Goal: Transaction & Acquisition: Book appointment/travel/reservation

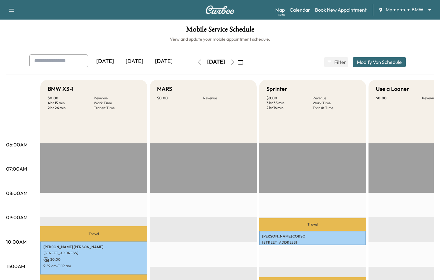
scroll to position [132, 0]
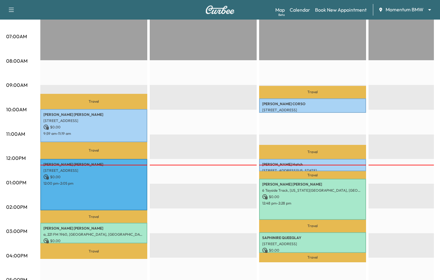
click at [422, 10] on body "Support Log Out Map Beta Calendar Book New Appointment Momentum BMW ******** ​ …" at bounding box center [220, 8] width 440 height 280
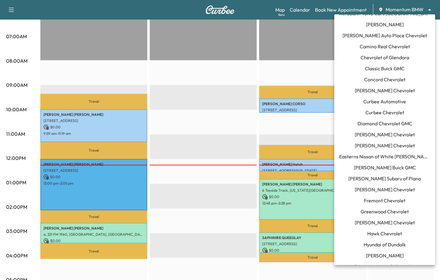
scroll to position [0, 0]
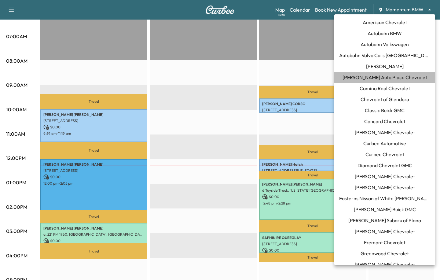
click at [381, 81] on li "[PERSON_NAME] Auto Place Chevrolet" at bounding box center [385, 77] width 101 height 11
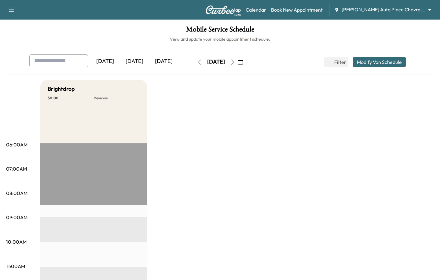
click at [376, 12] on body "Support Log Out Map Beta Calendar Book New Appointment Bush Auto Place Chevrole…" at bounding box center [220, 140] width 440 height 280
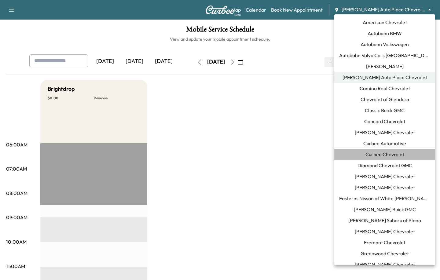
click at [375, 157] on span "Curbee Chevrolet" at bounding box center [385, 154] width 39 height 7
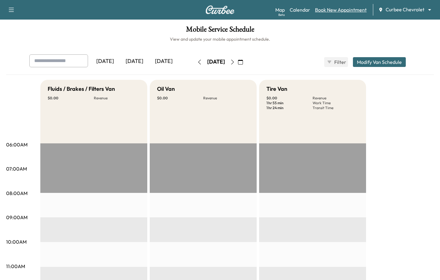
click at [353, 11] on link "Book New Appointment" at bounding box center [341, 9] width 52 height 7
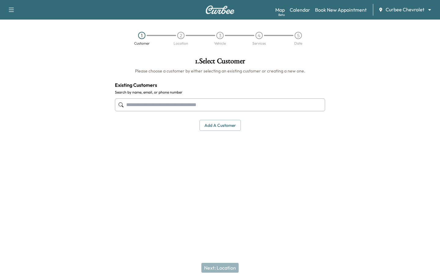
click at [255, 103] on input "text" at bounding box center [220, 104] width 210 height 13
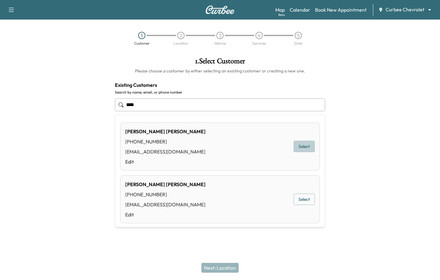
click at [298, 142] on button "Select" at bounding box center [304, 146] width 21 height 11
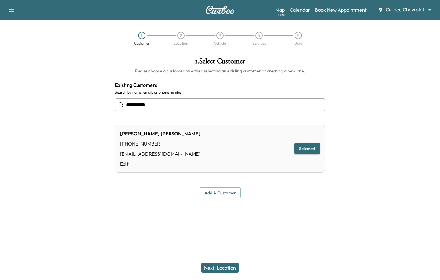
type input "**********"
click at [216, 266] on button "Next: Location" at bounding box center [220, 268] width 37 height 10
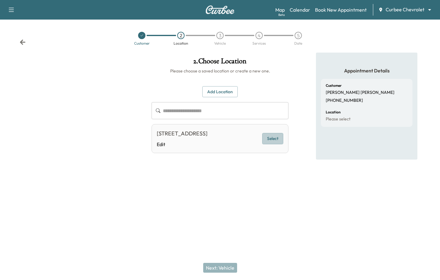
click at [267, 139] on button "Select" at bounding box center [272, 138] width 21 height 11
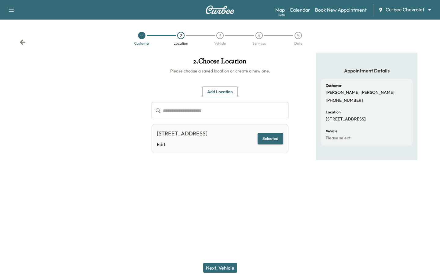
click at [230, 270] on button "Next: Vehicle" at bounding box center [220, 268] width 34 height 10
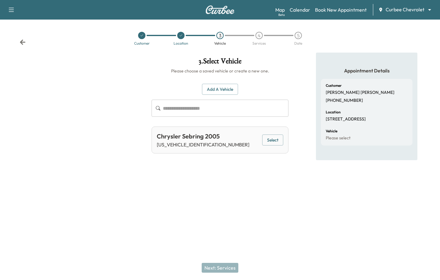
click at [221, 92] on button "Add a Vehicle" at bounding box center [220, 89] width 36 height 11
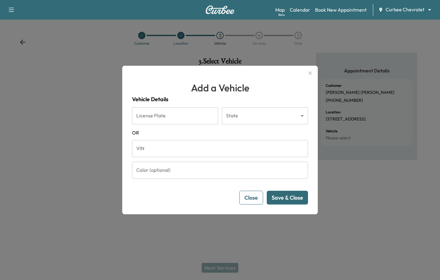
click at [174, 157] on input "VIN" at bounding box center [220, 148] width 176 height 17
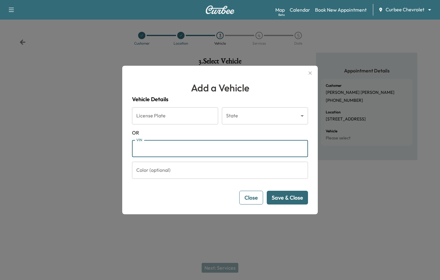
paste input "**********"
type input "**********"
click at [288, 198] on button "Save & Close" at bounding box center [287, 198] width 41 height 14
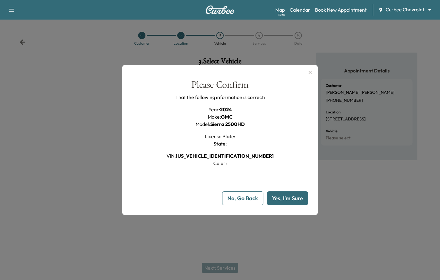
click at [288, 198] on button "Yes, I'm Sure" at bounding box center [287, 198] width 41 height 14
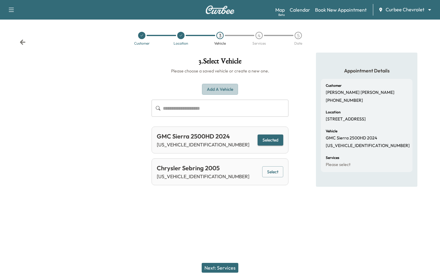
click at [211, 88] on button "Add a Vehicle" at bounding box center [220, 89] width 36 height 11
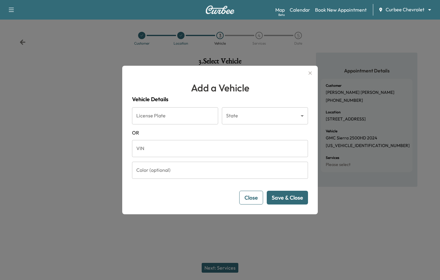
click at [169, 152] on input "VIN" at bounding box center [220, 148] width 176 height 17
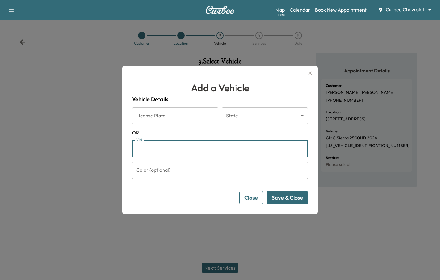
paste input "**********"
type input "**********"
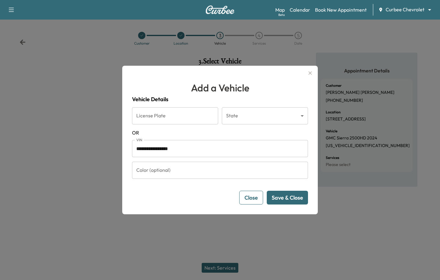
click at [281, 197] on button "Save & Close" at bounding box center [287, 198] width 41 height 14
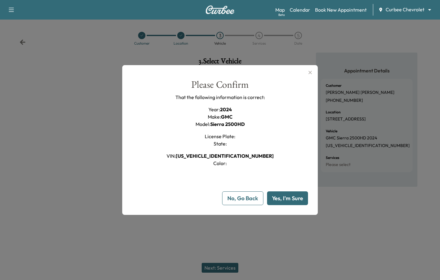
click at [281, 197] on button "Yes, I'm Sure" at bounding box center [287, 198] width 41 height 14
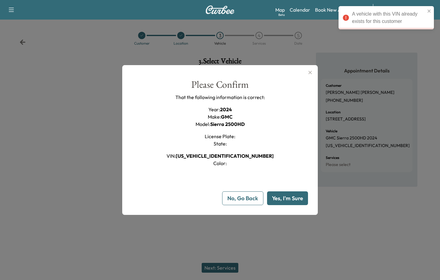
click at [308, 71] on icon "button" at bounding box center [310, 72] width 7 height 7
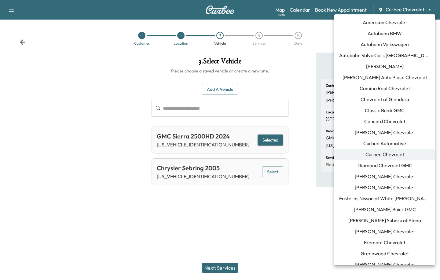
click at [399, 9] on body "**********" at bounding box center [220, 140] width 440 height 280
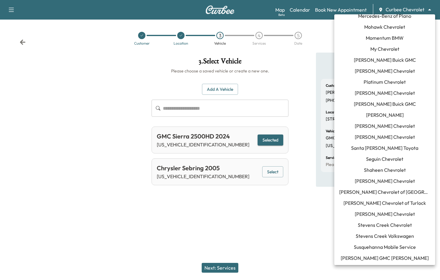
scroll to position [448, 0]
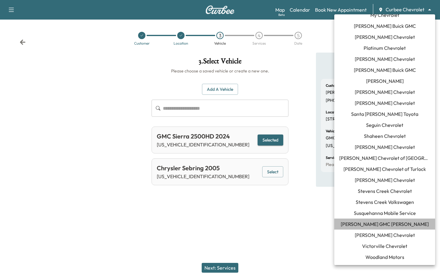
click at [366, 222] on span "[PERSON_NAME] GMC [PERSON_NAME]" at bounding box center [385, 224] width 88 height 7
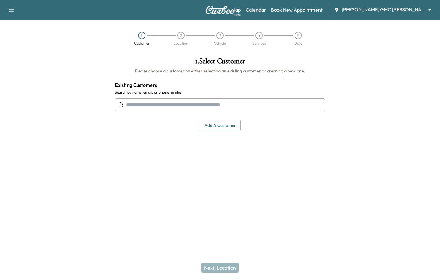
click at [266, 9] on link "Calendar" at bounding box center [256, 9] width 20 height 7
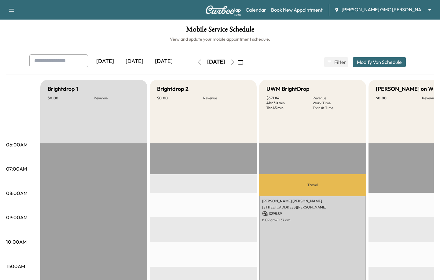
click at [235, 63] on icon "button" at bounding box center [232, 62] width 5 height 5
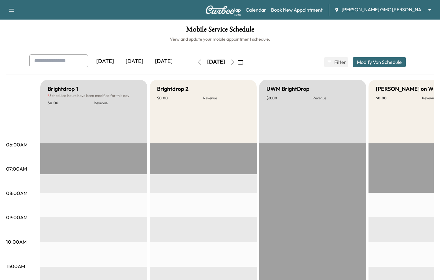
click at [246, 63] on button "button" at bounding box center [241, 62] width 10 height 10
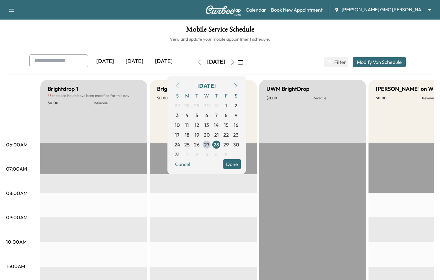
click at [235, 63] on icon "button" at bounding box center [232, 62] width 5 height 5
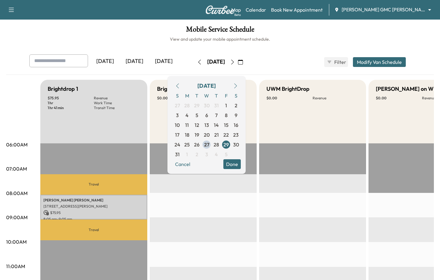
click at [292, 59] on div "Yesterday Today Tomorrow Friday, August 29 August 2025 S M T W T F S 27 28 29 3…" at bounding box center [220, 61] width 392 height 15
click at [241, 161] on button "Done" at bounding box center [232, 164] width 17 height 10
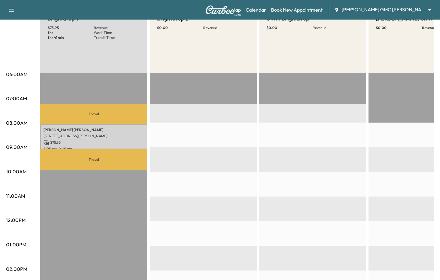
scroll to position [29, 0]
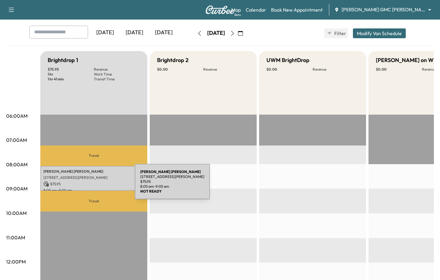
click at [89, 185] on p "$ 75.95" at bounding box center [93, 184] width 101 height 6
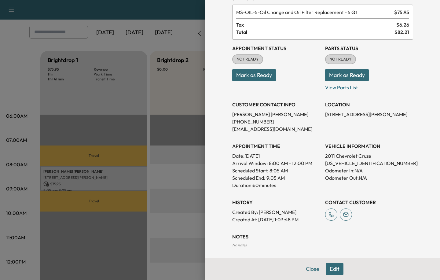
scroll to position [39, 0]
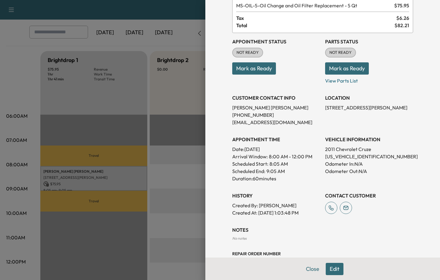
click at [30, 74] on div at bounding box center [220, 140] width 440 height 280
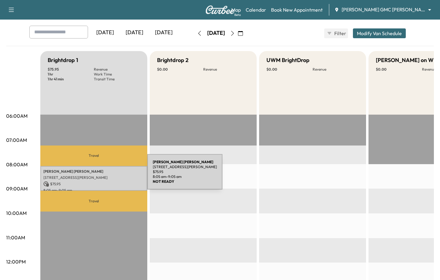
drag, startPoint x: 44, startPoint y: 178, endPoint x: 102, endPoint y: 176, distance: 57.9
click at [102, 176] on p "[STREET_ADDRESS][PERSON_NAME]" at bounding box center [93, 177] width 101 height 5
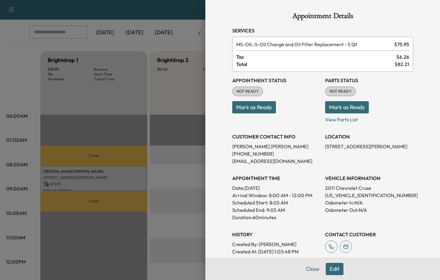
drag, startPoint x: 325, startPoint y: 145, endPoint x: 404, endPoint y: 151, distance: 79.1
click at [404, 151] on div "LOCATION 867 S Blvd E, Pontiac, MI 48341, USA" at bounding box center [369, 146] width 88 height 37
copy p "[STREET_ADDRESS][PERSON_NAME]"
click at [320, 267] on button "Close" at bounding box center [312, 269] width 21 height 12
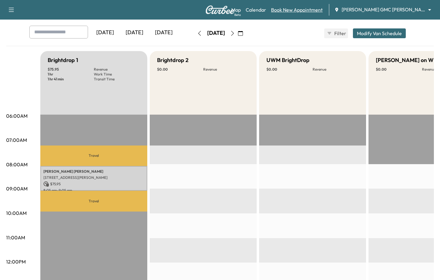
click at [318, 6] on link "Book New Appointment" at bounding box center [297, 9] width 52 height 7
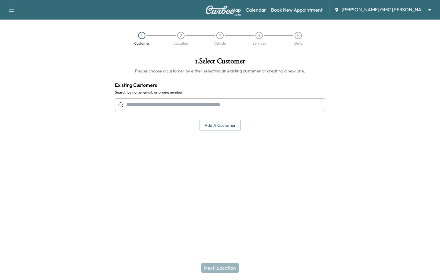
click at [224, 100] on input "text" at bounding box center [220, 104] width 210 height 13
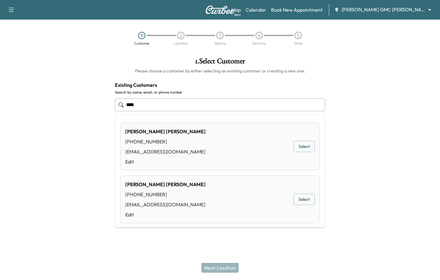
click at [303, 147] on button "Select" at bounding box center [304, 146] width 21 height 11
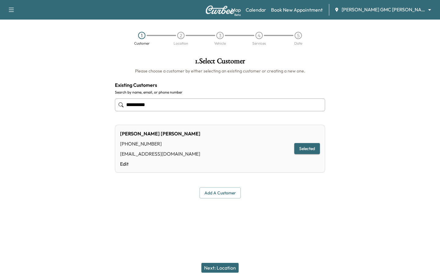
type input "**********"
click at [217, 271] on button "Next: Location" at bounding box center [220, 268] width 37 height 10
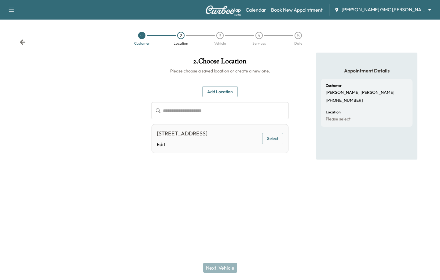
click at [267, 143] on button "Select" at bounding box center [272, 138] width 21 height 11
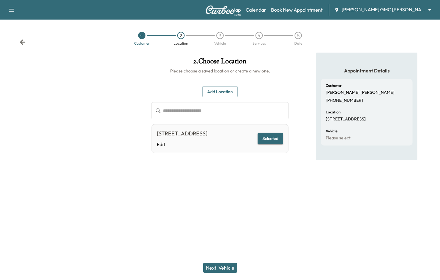
click at [210, 269] on button "Next: Vehicle" at bounding box center [220, 268] width 34 height 10
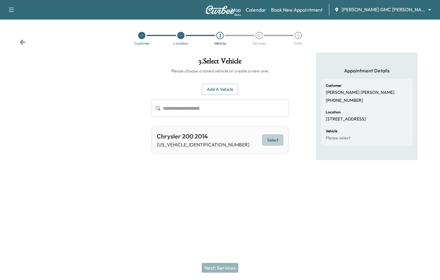
click at [279, 141] on button "Select" at bounding box center [272, 140] width 21 height 11
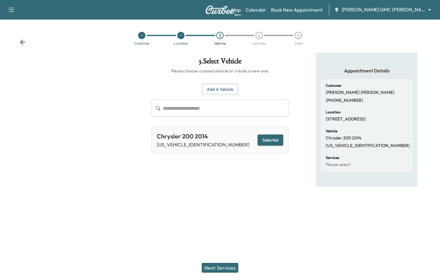
click at [210, 265] on button "Next: Services" at bounding box center [220, 268] width 37 height 10
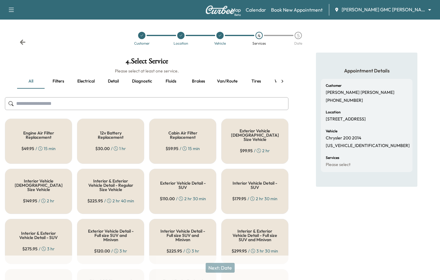
click at [191, 142] on div "Cabin Air Filter Replacement $ 59.95 / 15 min" at bounding box center [182, 141] width 67 height 45
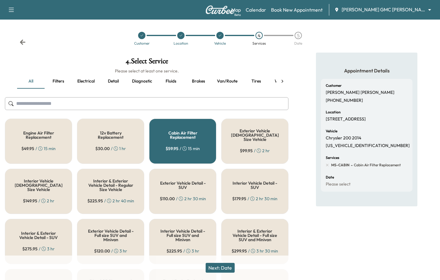
click at [217, 265] on button "Next: Date" at bounding box center [220, 268] width 29 height 10
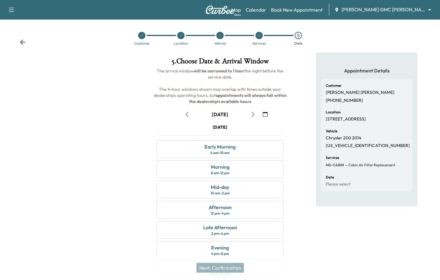
click at [251, 112] on icon "button" at bounding box center [253, 114] width 5 height 5
click at [209, 210] on div "Afternoon" at bounding box center [220, 207] width 23 height 7
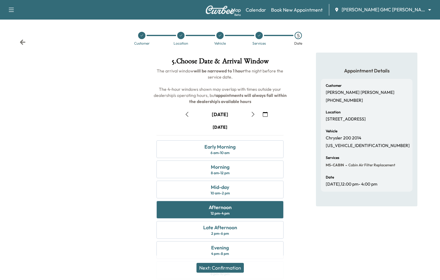
click at [211, 272] on button "Next: Confirmation" at bounding box center [220, 268] width 47 height 10
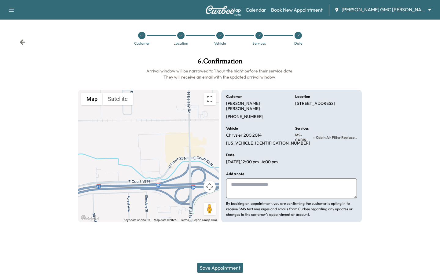
click at [211, 268] on button "Save Appointment" at bounding box center [220, 268] width 46 height 10
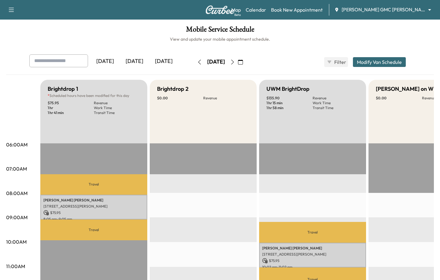
click at [197, 63] on icon "button" at bounding box center [199, 62] width 5 height 5
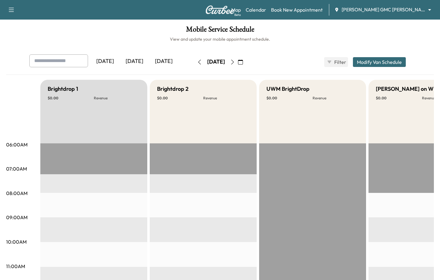
click at [238, 59] on button "button" at bounding box center [233, 62] width 10 height 10
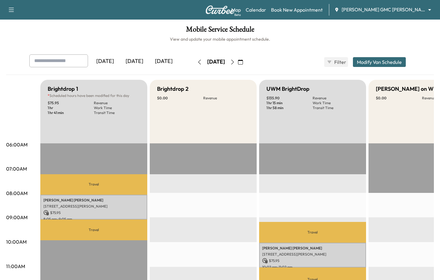
click at [235, 61] on icon "button" at bounding box center [232, 62] width 5 height 5
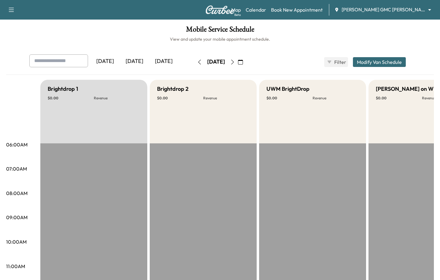
click at [197, 62] on icon "button" at bounding box center [199, 62] width 5 height 5
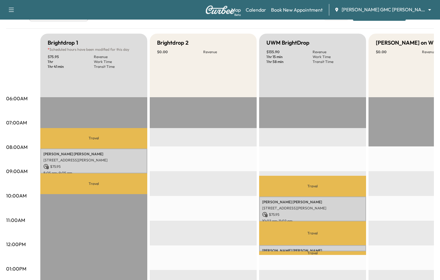
scroll to position [32, 0]
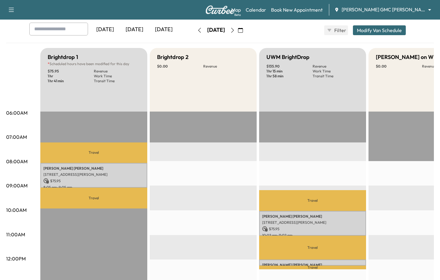
click at [235, 30] on icon "button" at bounding box center [232, 30] width 5 height 5
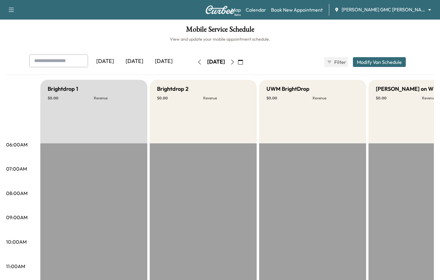
click at [234, 60] on icon "button" at bounding box center [233, 62] width 3 height 5
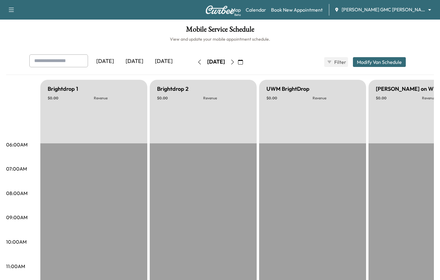
click at [235, 60] on icon "button" at bounding box center [232, 62] width 5 height 5
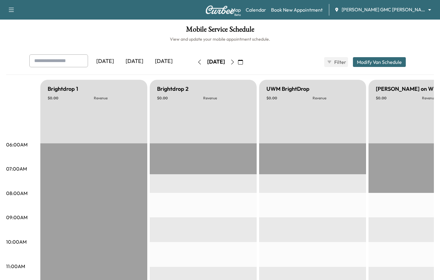
click at [235, 60] on icon "button" at bounding box center [232, 62] width 5 height 5
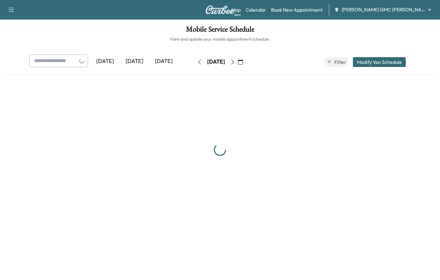
click at [238, 60] on button "button" at bounding box center [233, 62] width 10 height 10
click at [238, 60] on div "Tuesday, September 2" at bounding box center [216, 62] width 43 height 10
click at [238, 60] on div "Wednesday, September 3" at bounding box center [216, 62] width 43 height 10
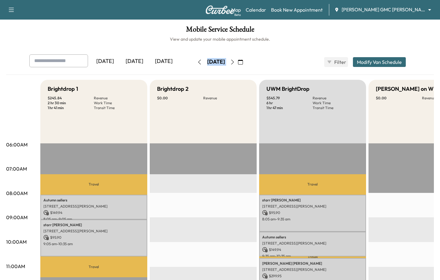
click at [235, 61] on icon "button" at bounding box center [232, 62] width 5 height 5
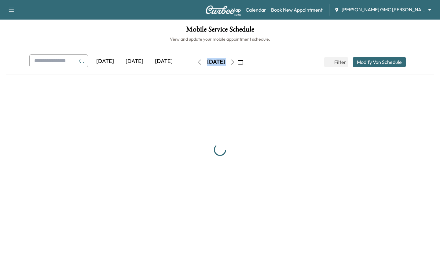
click at [235, 61] on icon "button" at bounding box center [232, 62] width 5 height 5
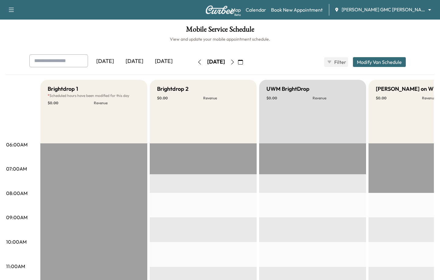
click at [297, 124] on div "UWM BrightDrop $ 0.00 Revenue" at bounding box center [312, 112] width 107 height 64
click at [197, 63] on icon "button" at bounding box center [199, 62] width 5 height 5
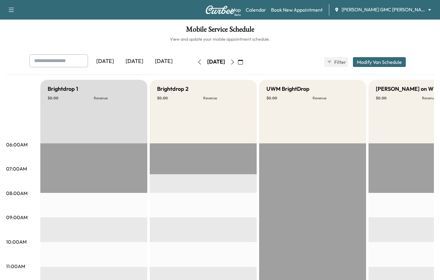
click at [197, 60] on icon "button" at bounding box center [199, 62] width 5 height 5
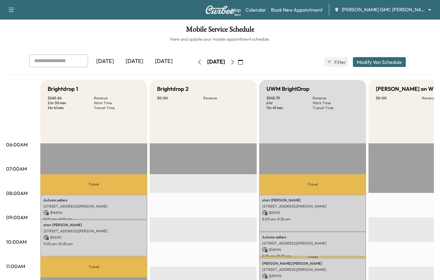
click at [195, 61] on button "button" at bounding box center [200, 62] width 10 height 10
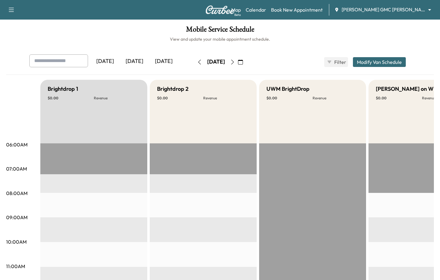
click at [195, 61] on button "button" at bounding box center [200, 62] width 10 height 10
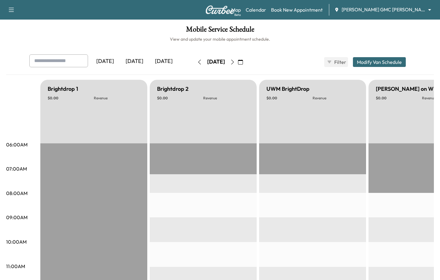
click at [369, 60] on button "Modify Van Schedule" at bounding box center [379, 62] width 53 height 10
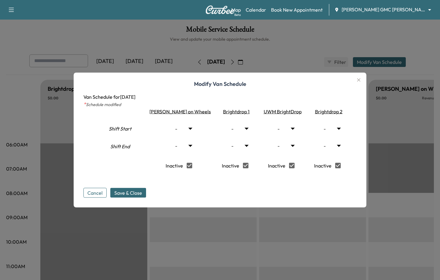
click at [355, 81] on icon "button" at bounding box center [358, 79] width 7 height 7
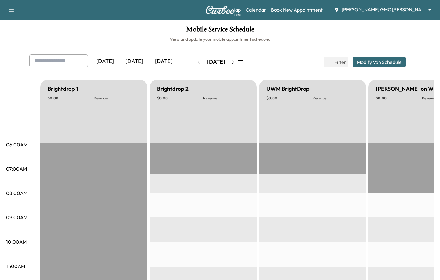
click at [139, 59] on div "[DATE]" at bounding box center [134, 61] width 29 height 14
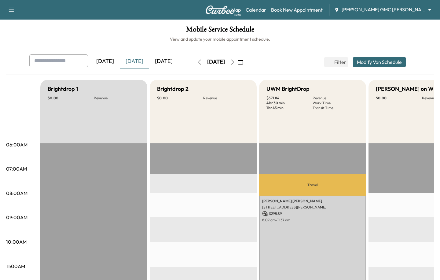
click at [171, 60] on div "[DATE]" at bounding box center [163, 61] width 29 height 14
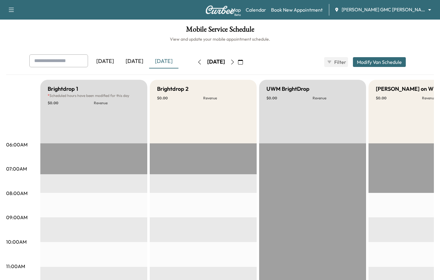
click at [235, 63] on icon "button" at bounding box center [232, 62] width 5 height 5
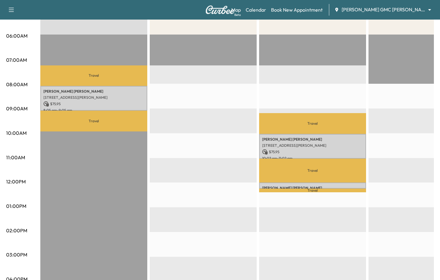
scroll to position [111, 0]
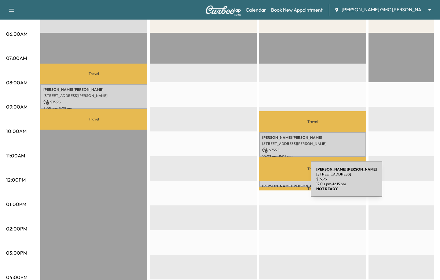
click at [265, 183] on div "[PERSON_NAME] [STREET_ADDRESS][PERSON_NAME] $ 59.95 12:00 pm - 12:15 pm" at bounding box center [312, 184] width 107 height 6
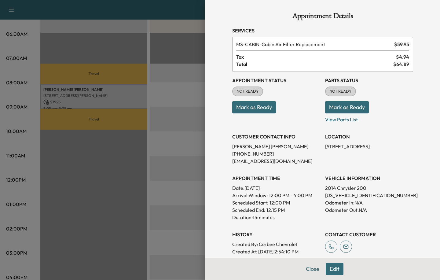
click at [167, 173] on div at bounding box center [220, 140] width 440 height 280
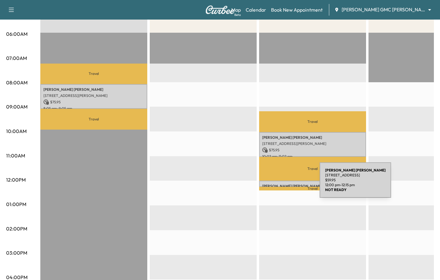
click at [274, 184] on p "[PERSON_NAME]" at bounding box center [312, 186] width 101 height 5
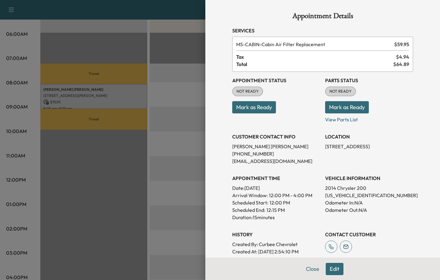
click at [330, 266] on button "Edit" at bounding box center [335, 269] width 18 height 12
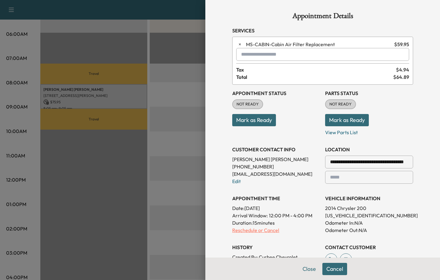
click at [265, 231] on p "Reschedule or Cancel" at bounding box center [276, 230] width 88 height 7
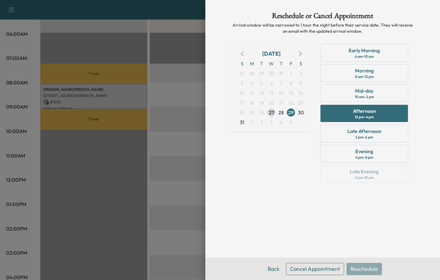
click at [322, 268] on button "Cancel Appointment" at bounding box center [315, 269] width 58 height 12
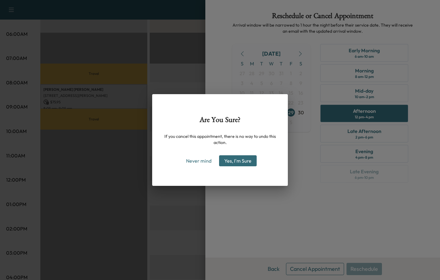
click at [243, 162] on button "Yes, I'm Sure" at bounding box center [238, 160] width 38 height 11
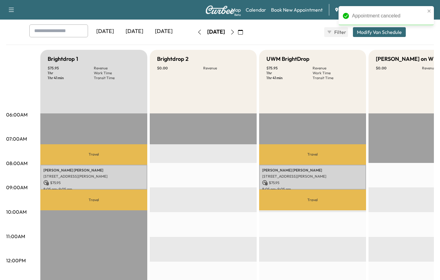
scroll to position [0, 0]
